Goal: Task Accomplishment & Management: Use online tool/utility

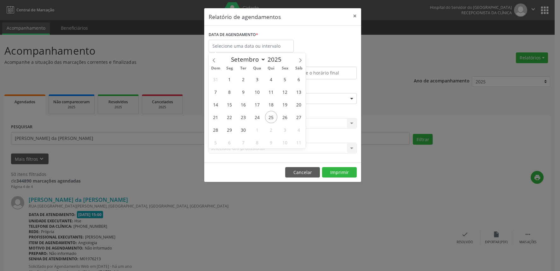
select select "8"
click at [226, 128] on span "29" at bounding box center [230, 129] width 12 height 12
type input "[DATE]"
click at [284, 126] on span "3" at bounding box center [285, 129] width 12 height 12
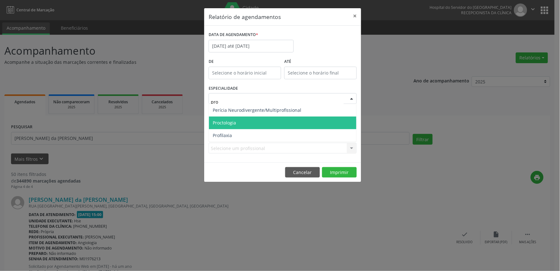
type input "proc"
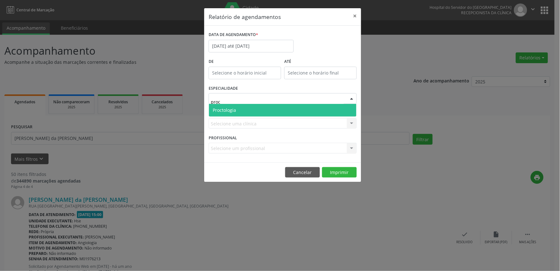
click at [235, 112] on span "Proctologia" at bounding box center [224, 110] width 23 height 6
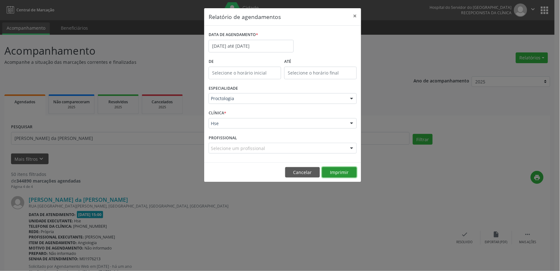
click at [332, 171] on button "Imprimir" at bounding box center [339, 172] width 35 height 11
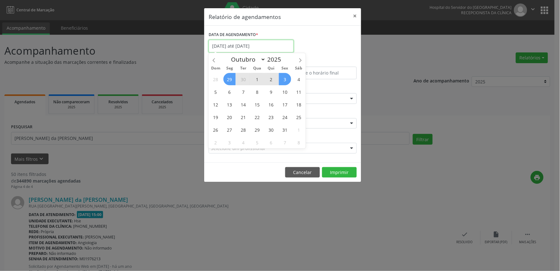
click at [269, 45] on input "[DATE] até [DATE]" at bounding box center [251, 46] width 85 height 13
click at [214, 56] on span at bounding box center [214, 58] width 11 height 11
select select "8"
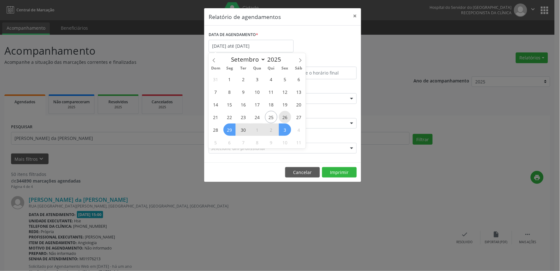
click at [285, 116] on span "26" at bounding box center [285, 117] width 12 height 12
type input "[DATE]"
click at [285, 116] on span "26" at bounding box center [285, 117] width 12 height 12
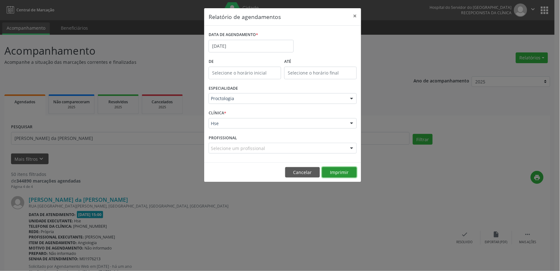
click at [335, 170] on button "Imprimir" at bounding box center [339, 172] width 35 height 11
